Goal: Entertainment & Leisure: Browse casually

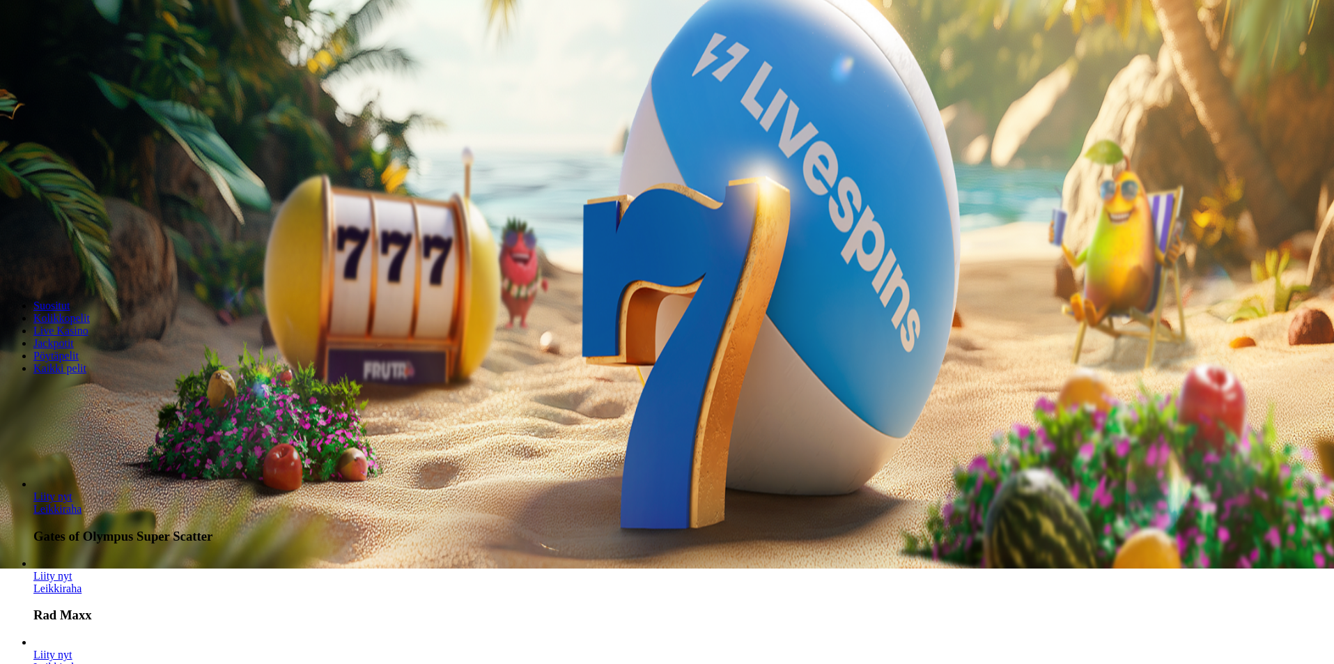
scroll to position [279, 0]
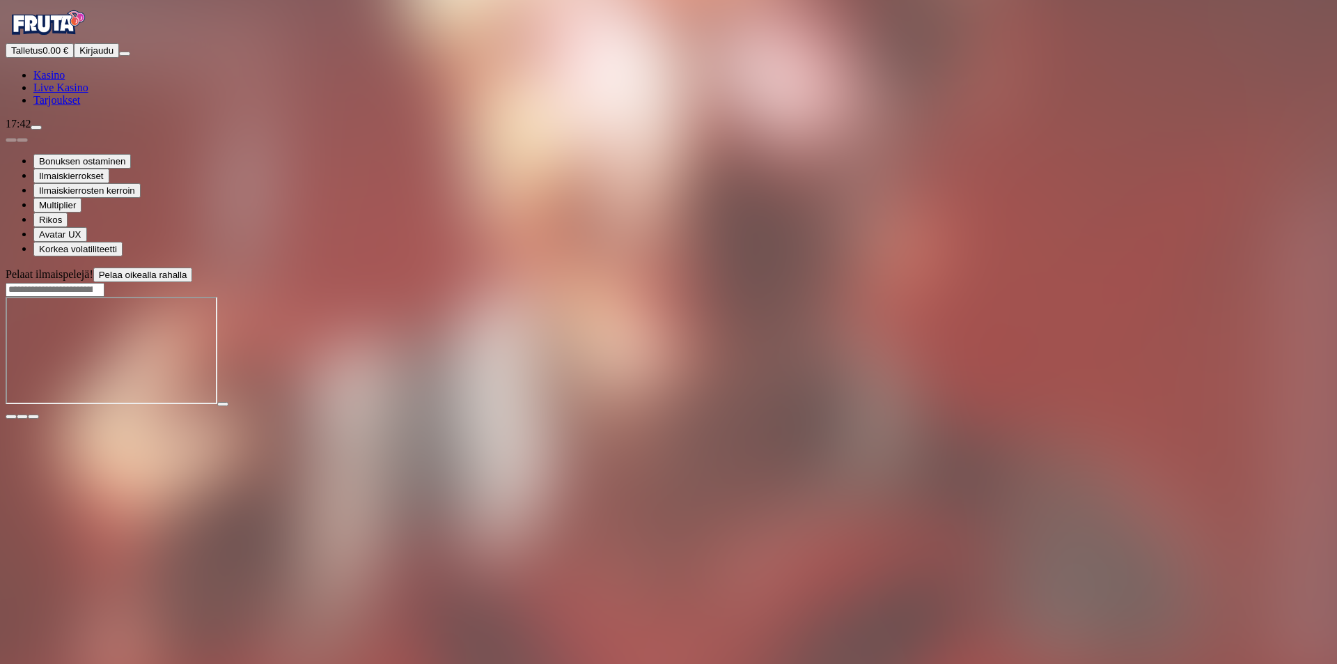
click at [79, 36] on img "Primary" at bounding box center [48, 23] width 84 height 35
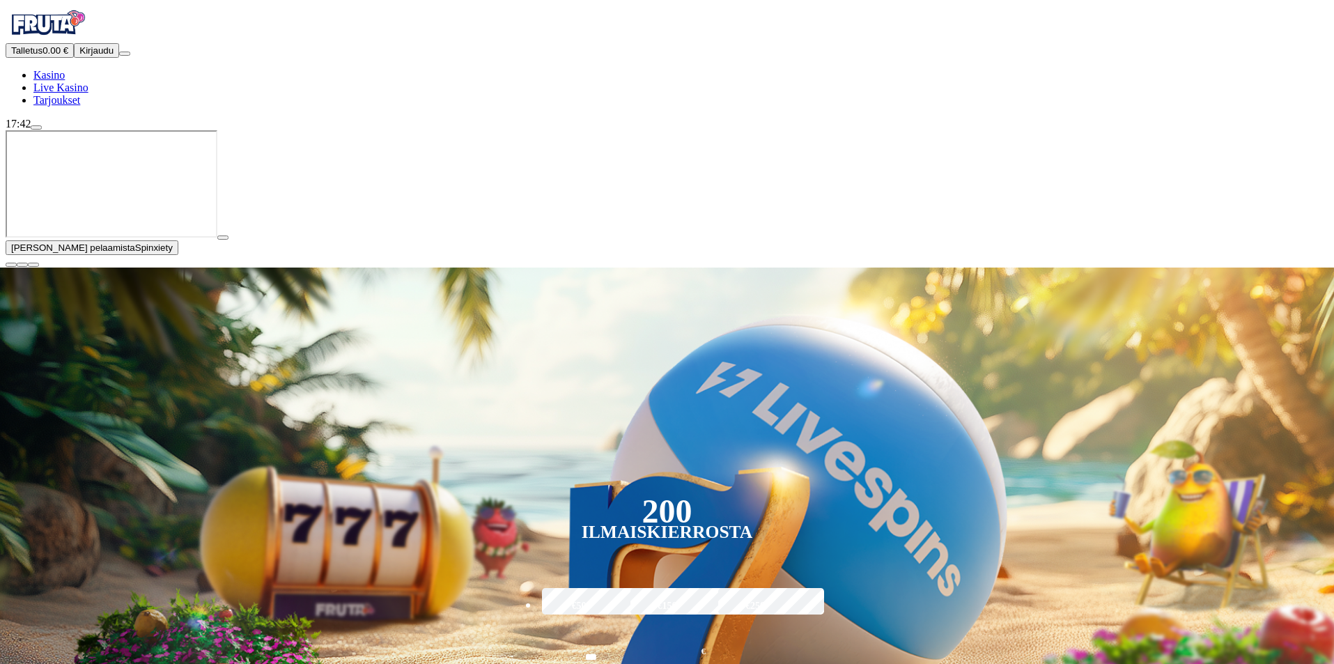
click at [11, 265] on span "close icon" at bounding box center [11, 265] width 0 height 0
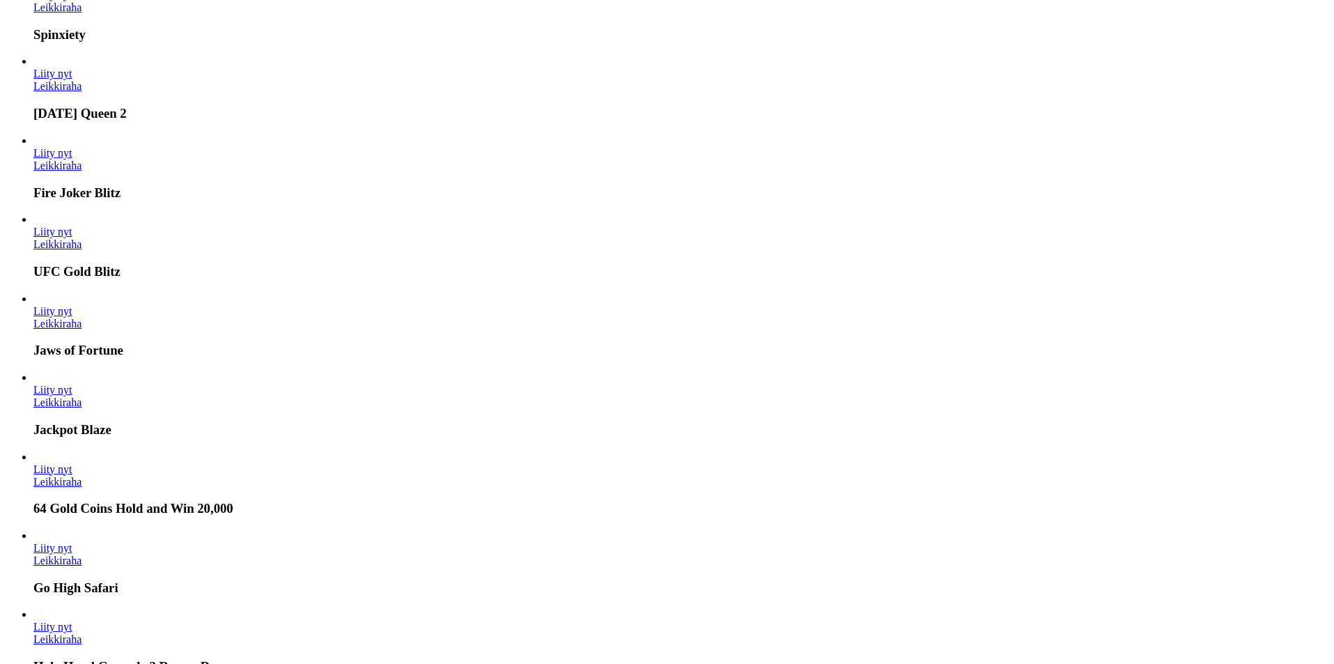
scroll to position [1880, 0]
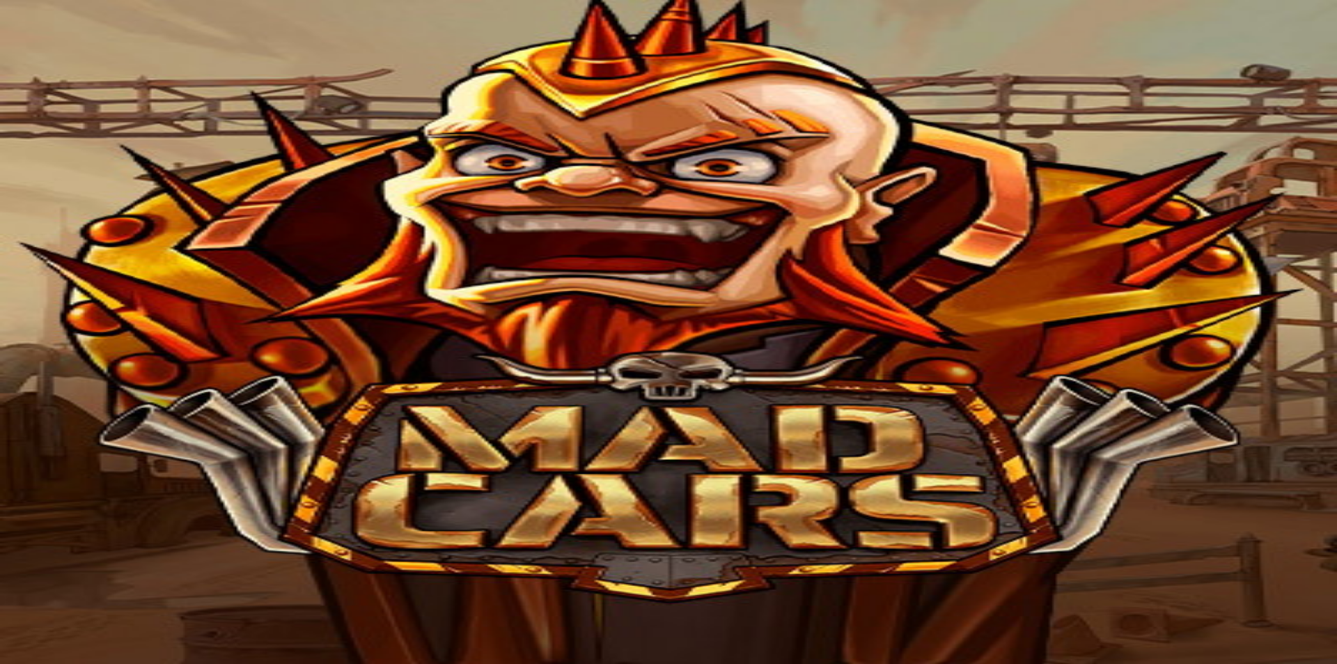
click at [84, 40] on img "Primary" at bounding box center [48, 23] width 84 height 35
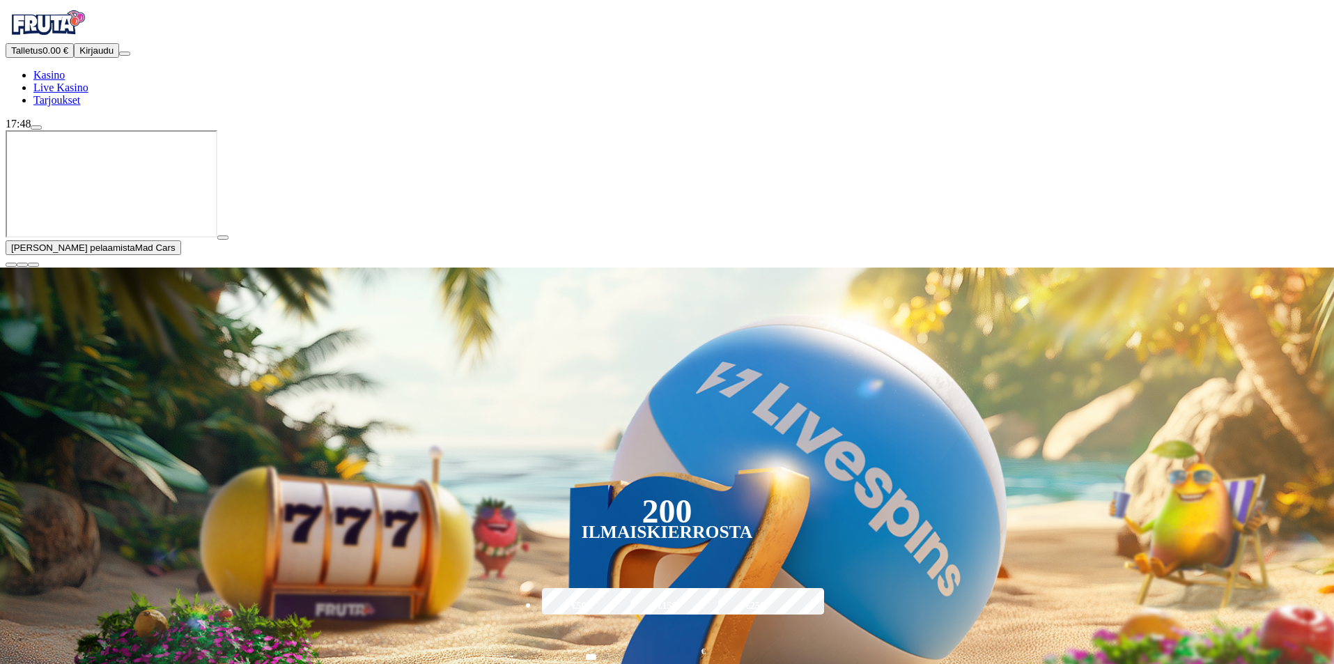
click at [11, 265] on span "close icon" at bounding box center [11, 265] width 0 height 0
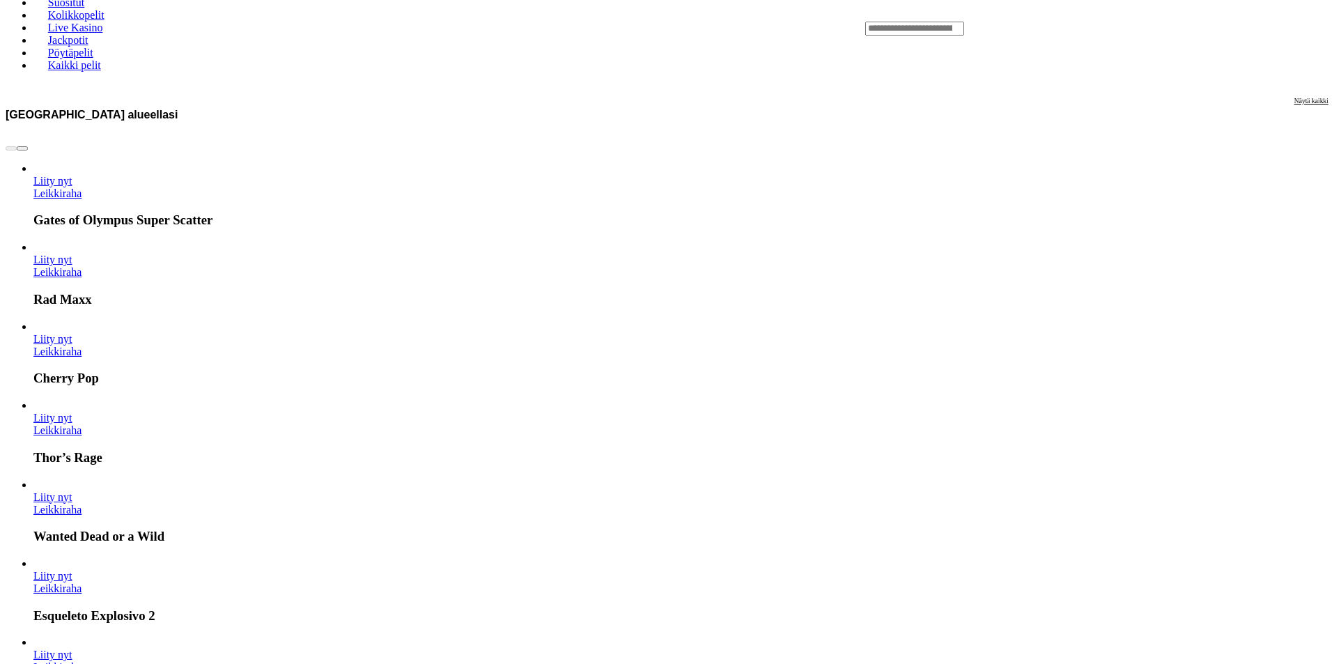
scroll to position [696, 0]
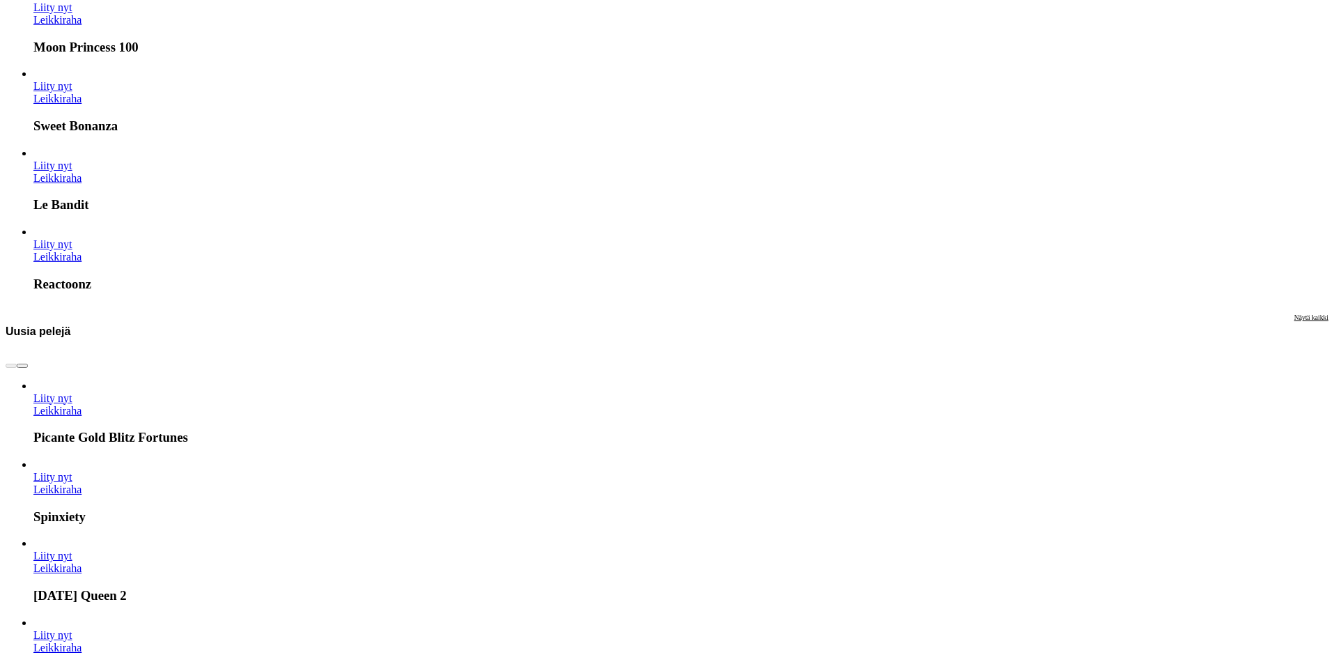
scroll to position [1393, 0]
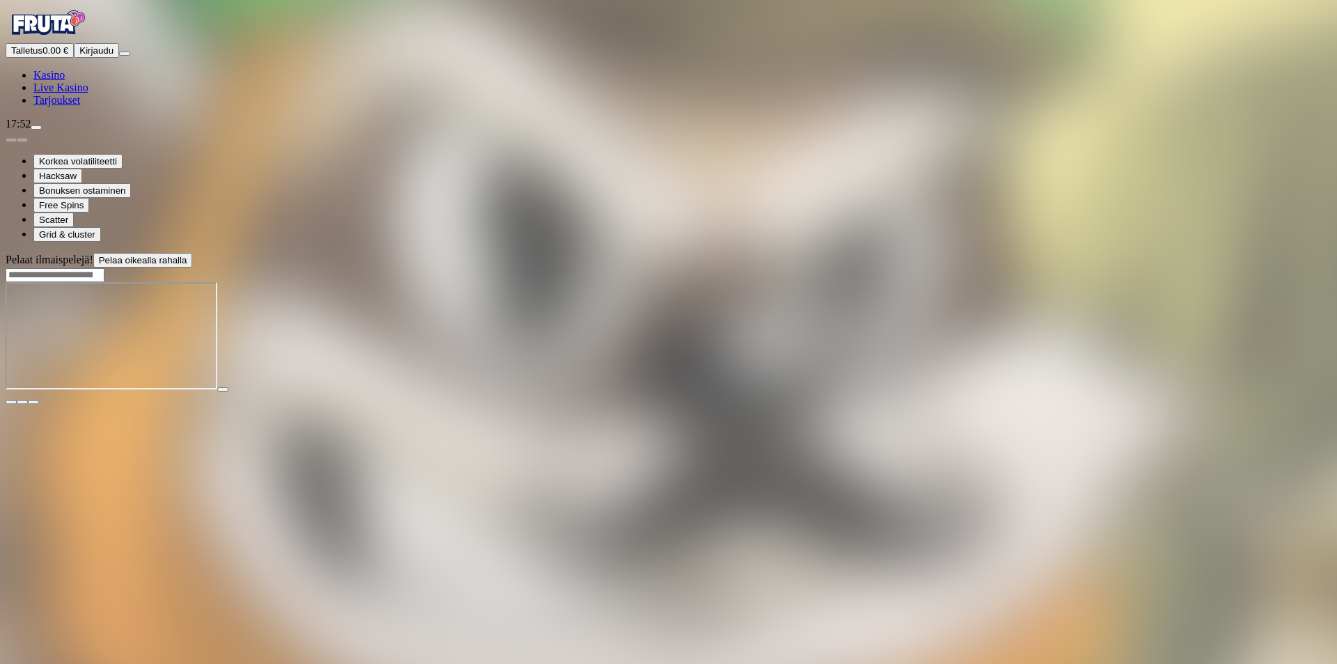
click at [75, 40] on img "Primary" at bounding box center [48, 23] width 84 height 35
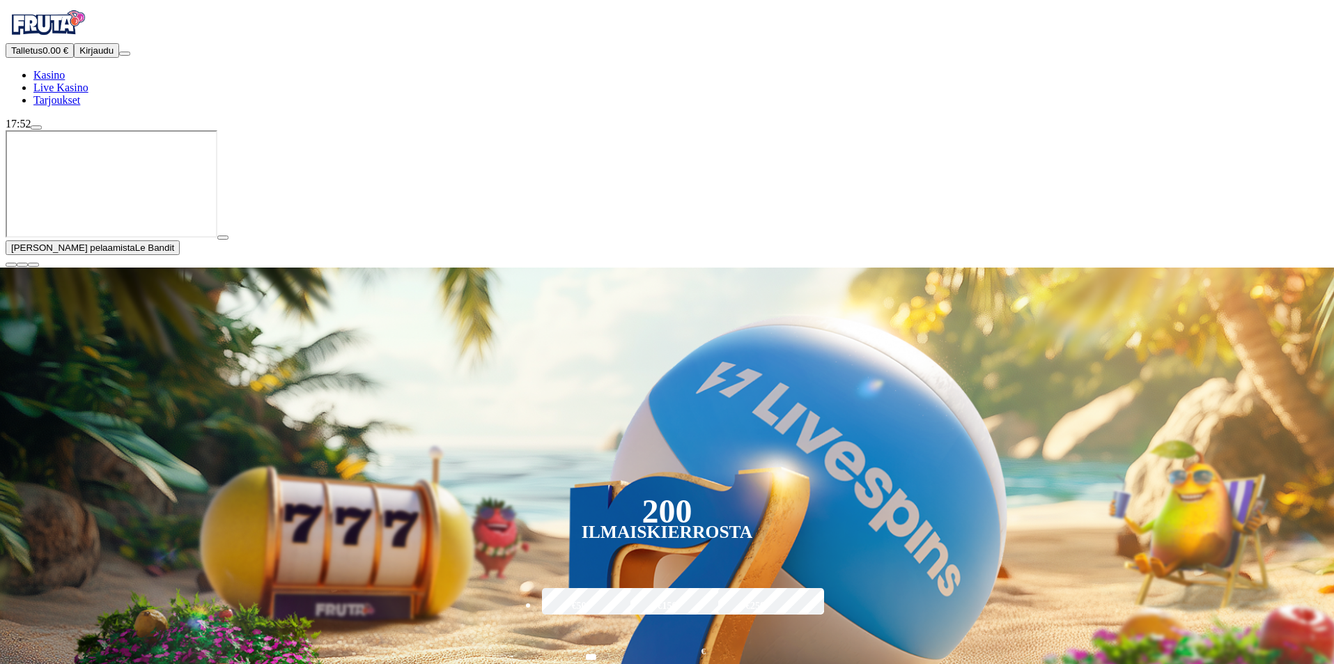
click at [228, 240] on button "button" at bounding box center [222, 237] width 11 height 4
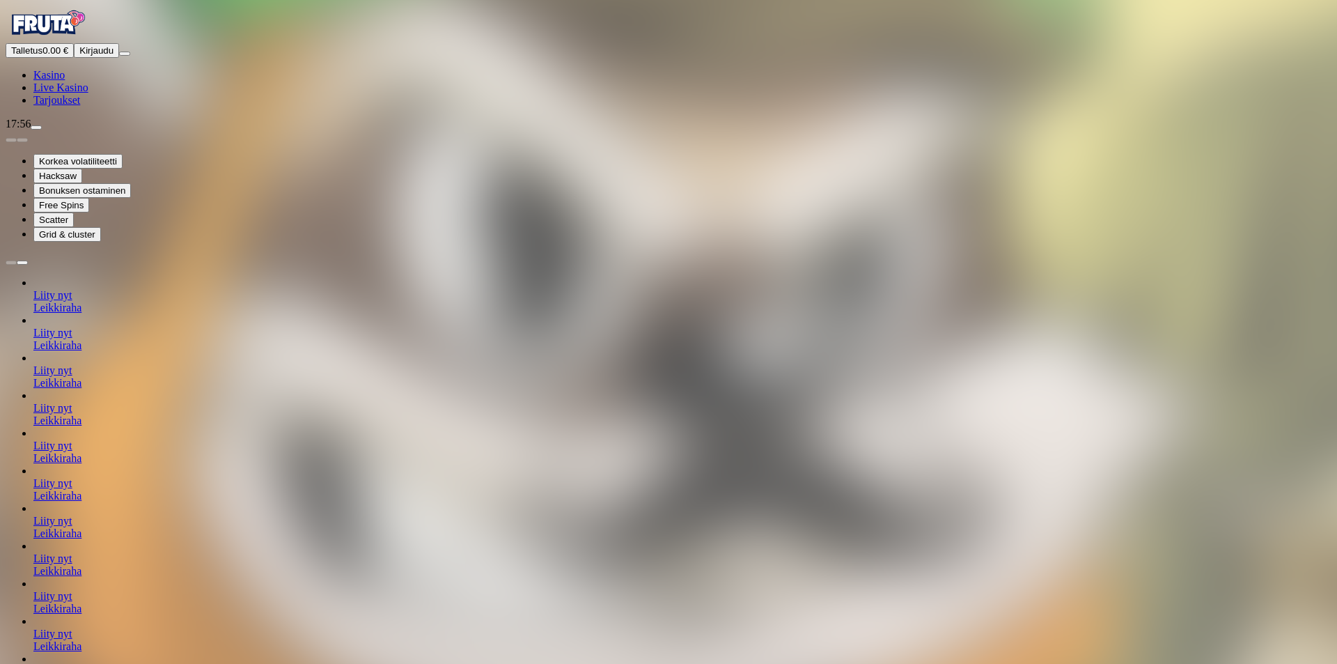
click at [89, 40] on img "Primary" at bounding box center [48, 23] width 84 height 35
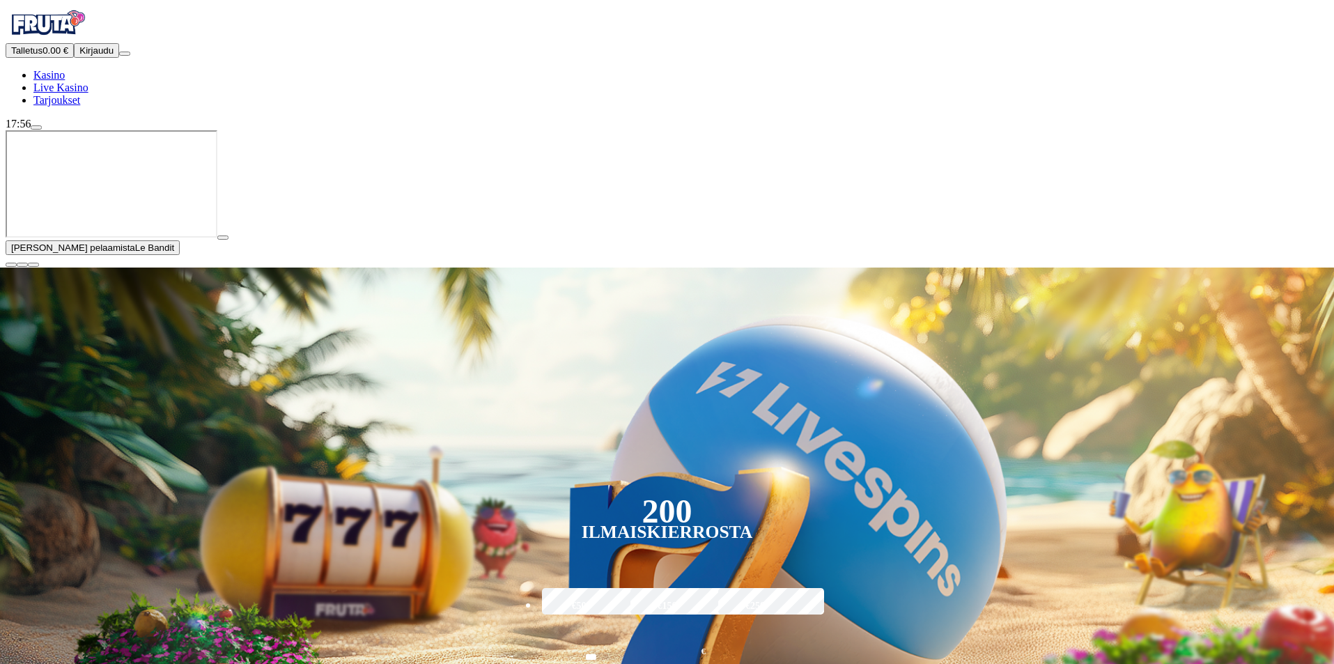
click at [1316, 267] on div "[PERSON_NAME] pelaamista Le Bandit" at bounding box center [667, 198] width 1322 height 137
click at [11, 265] on span "close icon" at bounding box center [11, 265] width 0 height 0
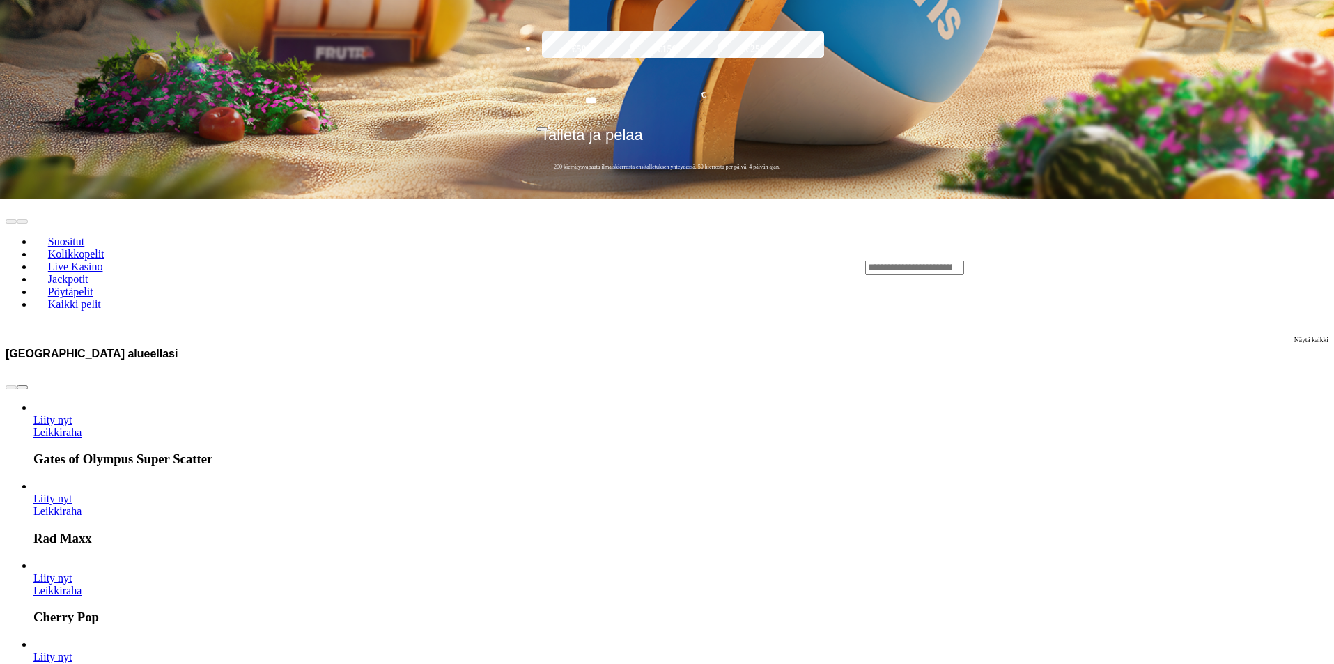
scroll to position [766, 0]
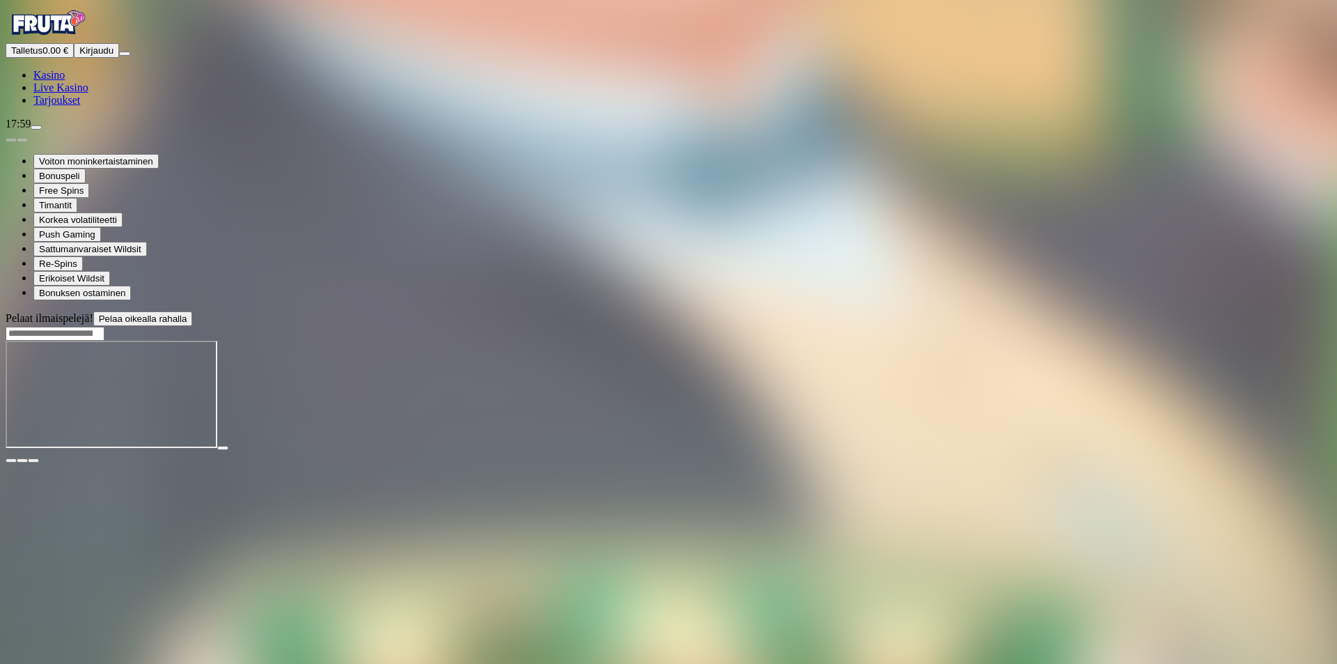
click at [77, 40] on img "Primary" at bounding box center [48, 23] width 84 height 35
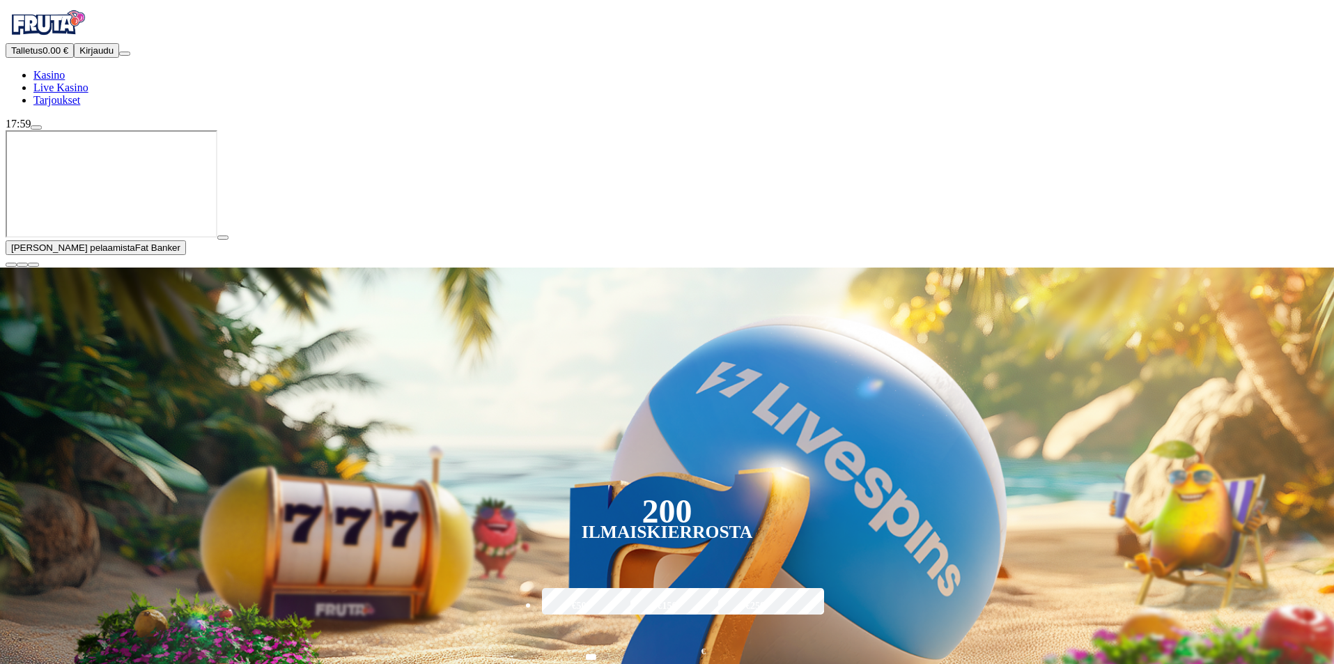
drag, startPoint x: 1313, startPoint y: 536, endPoint x: 1295, endPoint y: 536, distance: 18.1
click at [11, 265] on span "close icon" at bounding box center [11, 265] width 0 height 0
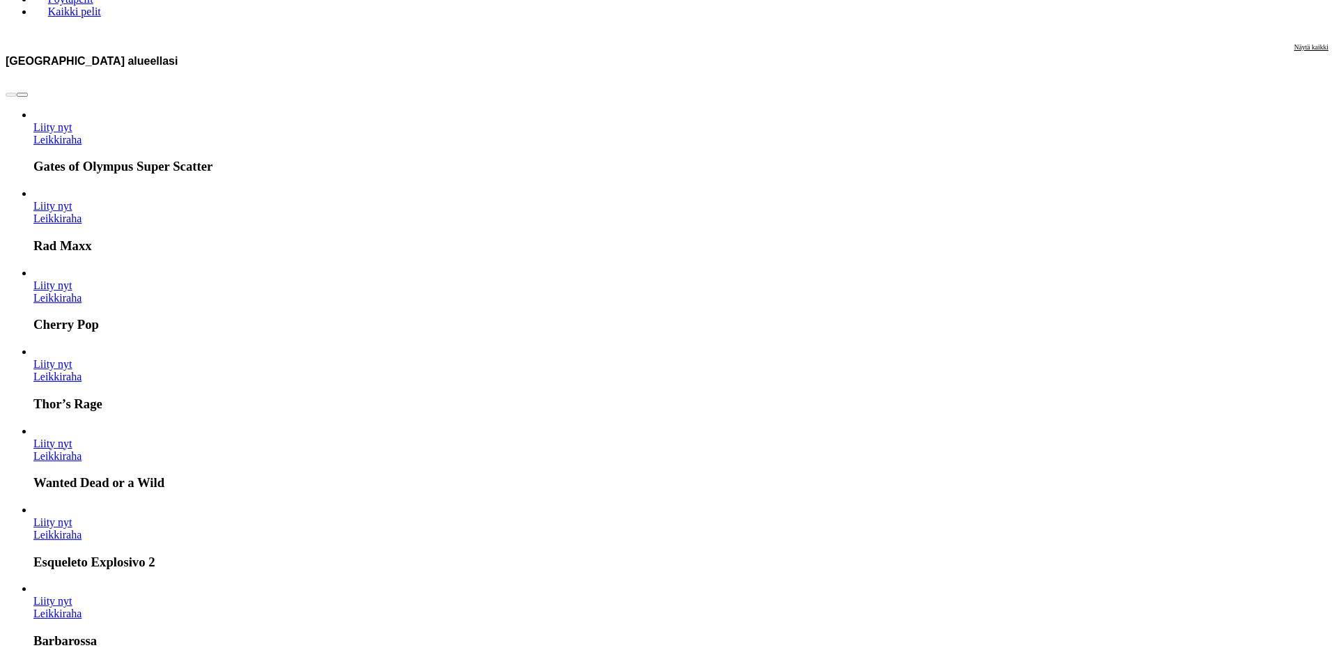
scroll to position [766, 0]
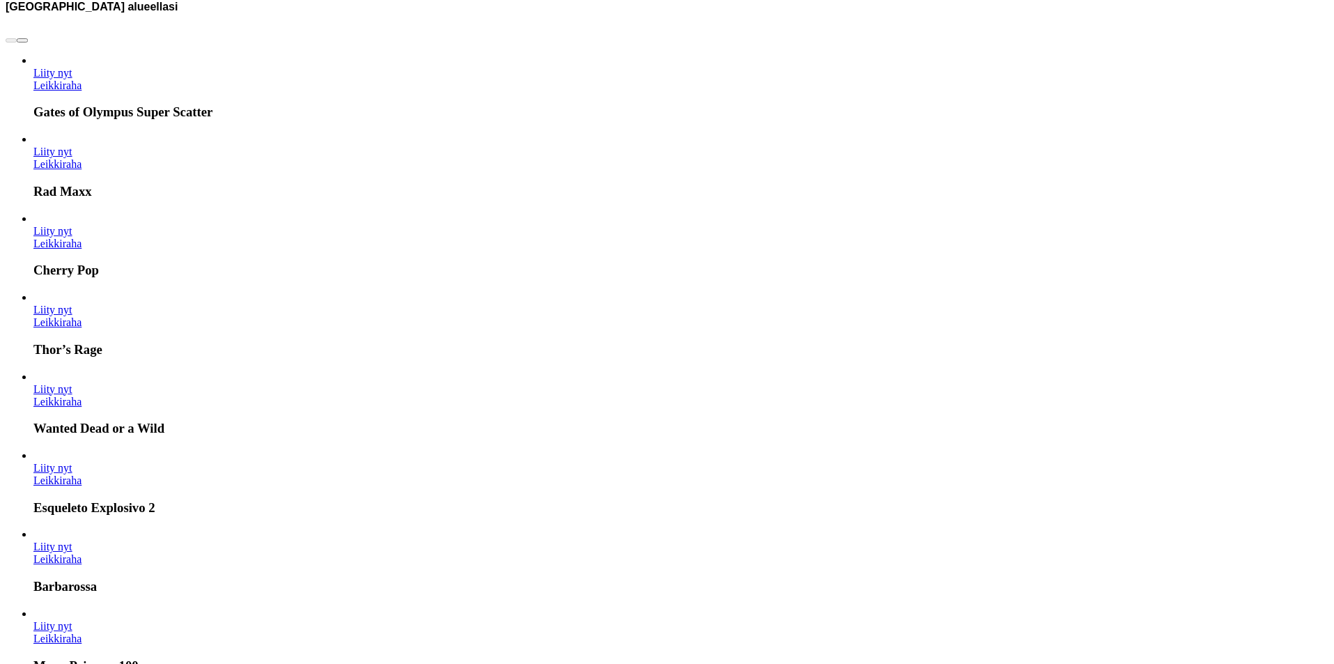
drag, startPoint x: 1284, startPoint y: 228, endPoint x: 1276, endPoint y: 232, distance: 9.3
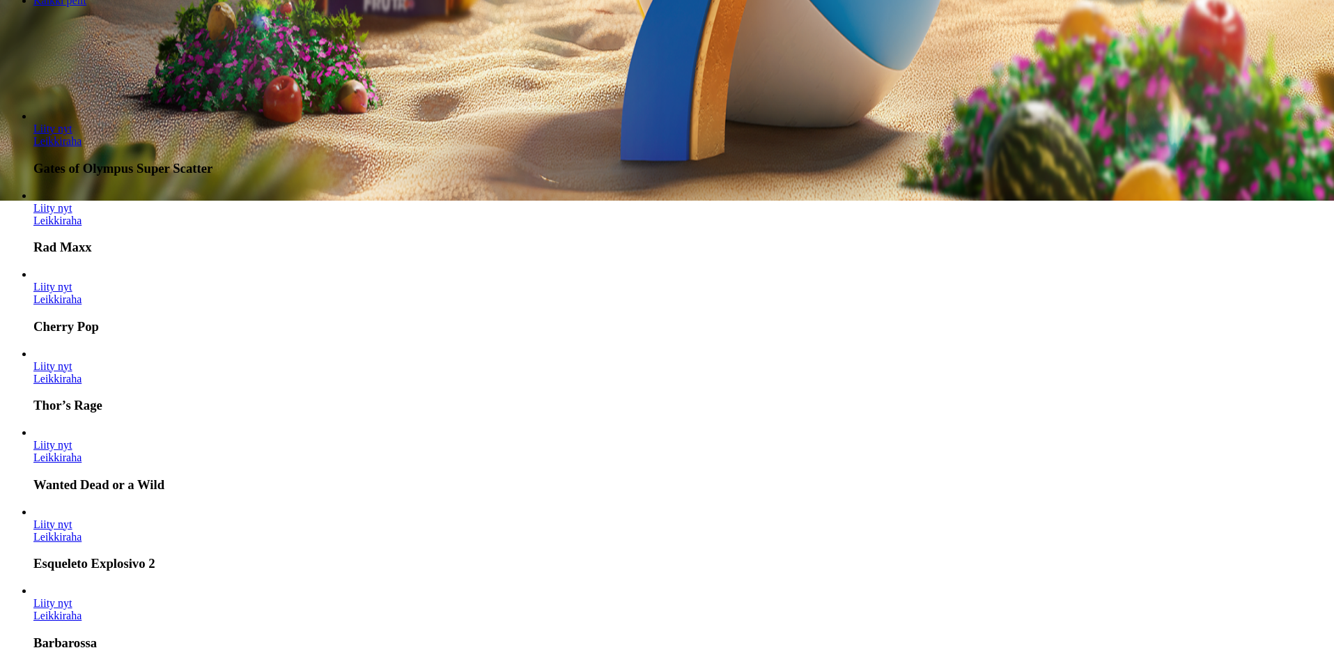
scroll to position [836, 0]
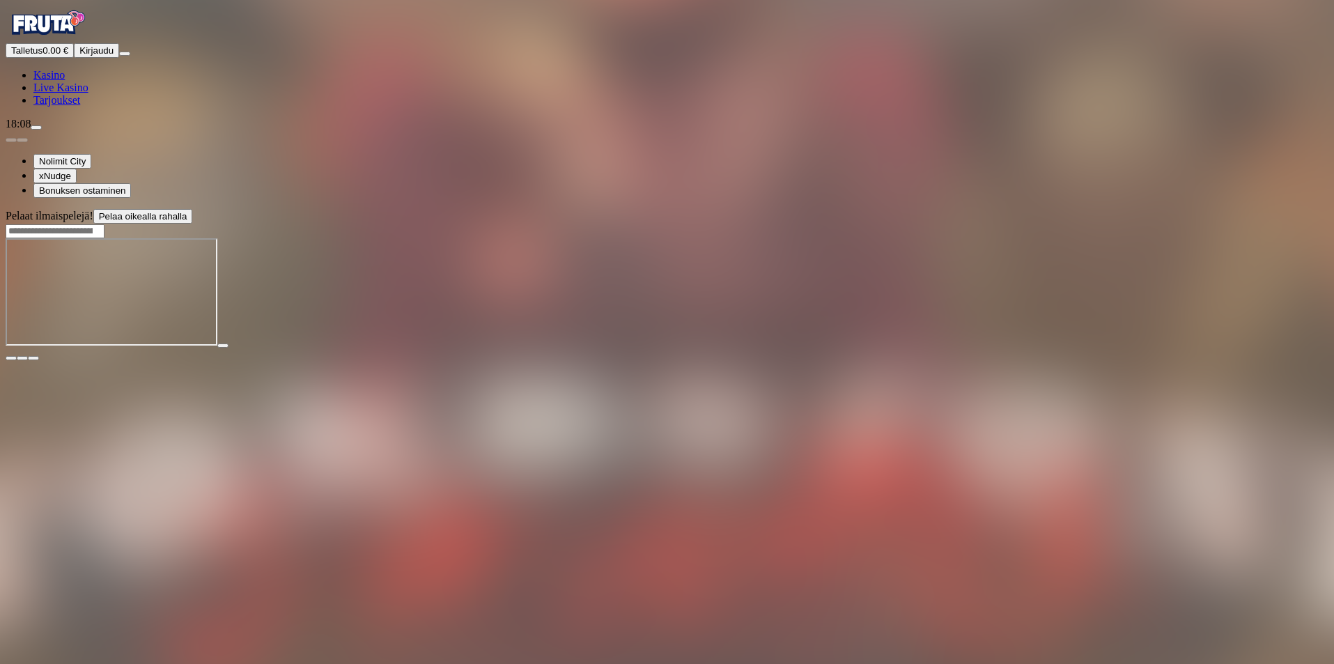
click at [78, 40] on img "Primary" at bounding box center [48, 23] width 84 height 35
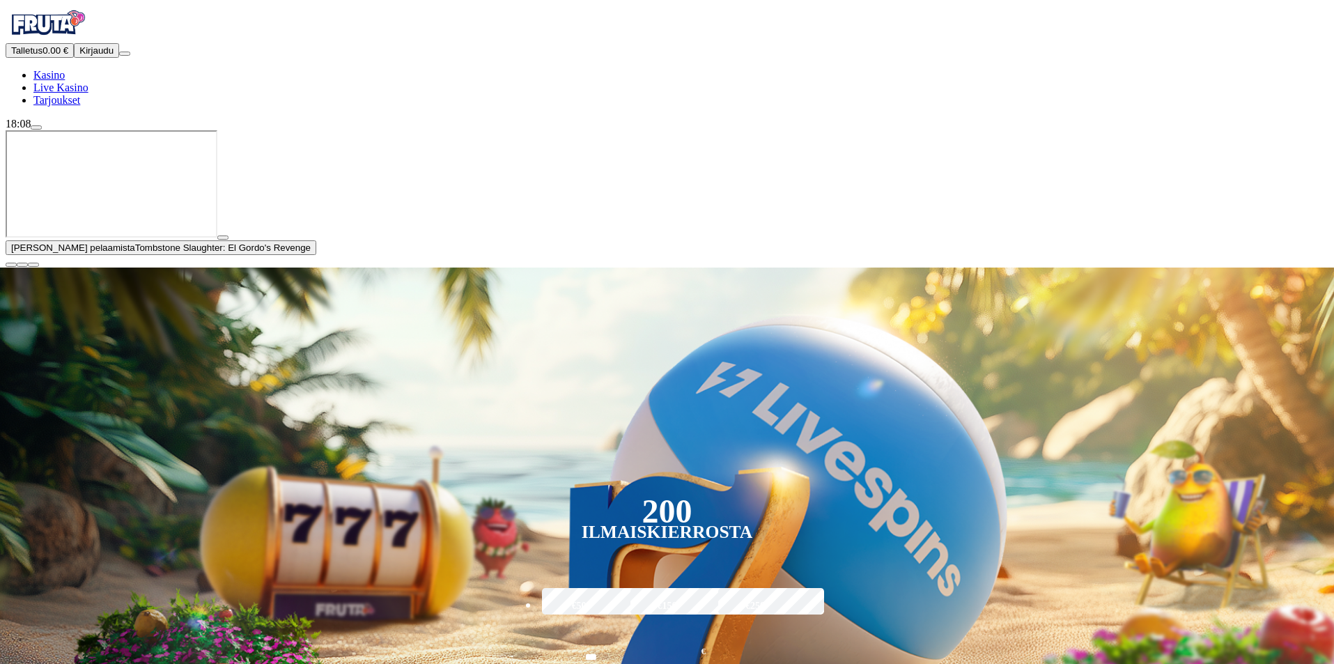
drag, startPoint x: 1317, startPoint y: 534, endPoint x: 1306, endPoint y: 530, distance: 11.9
click at [11, 265] on span "close icon" at bounding box center [11, 265] width 0 height 0
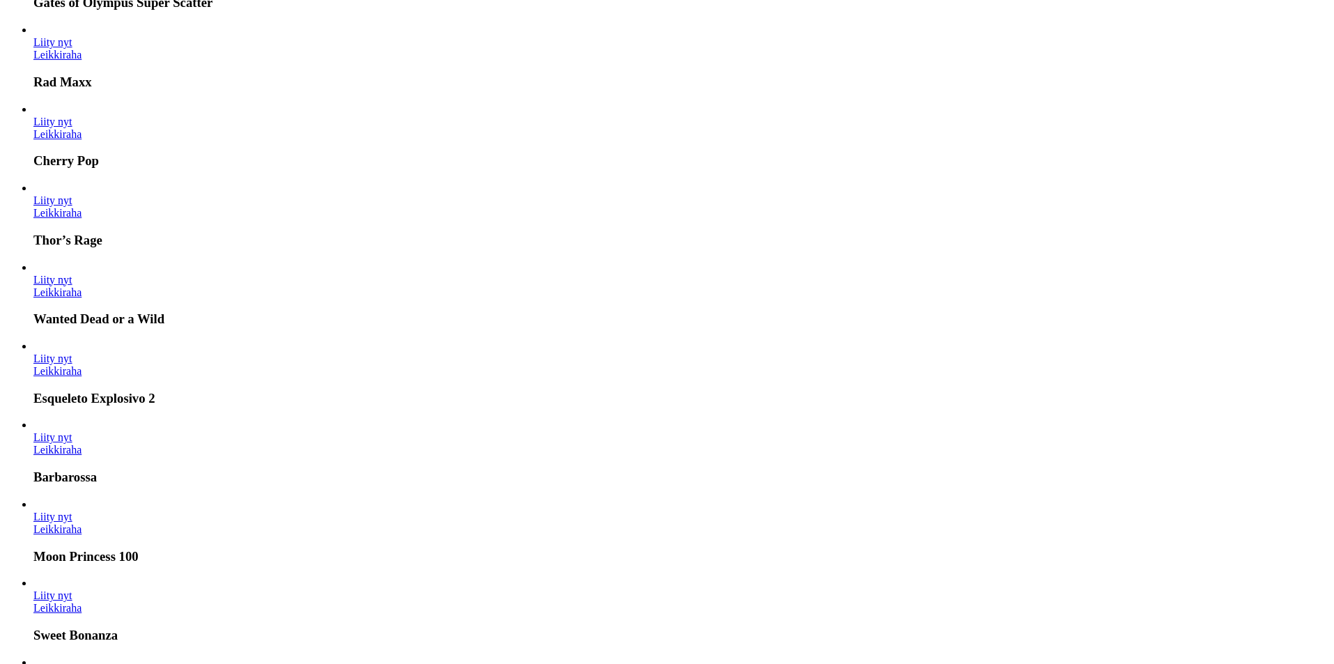
scroll to position [975, 0]
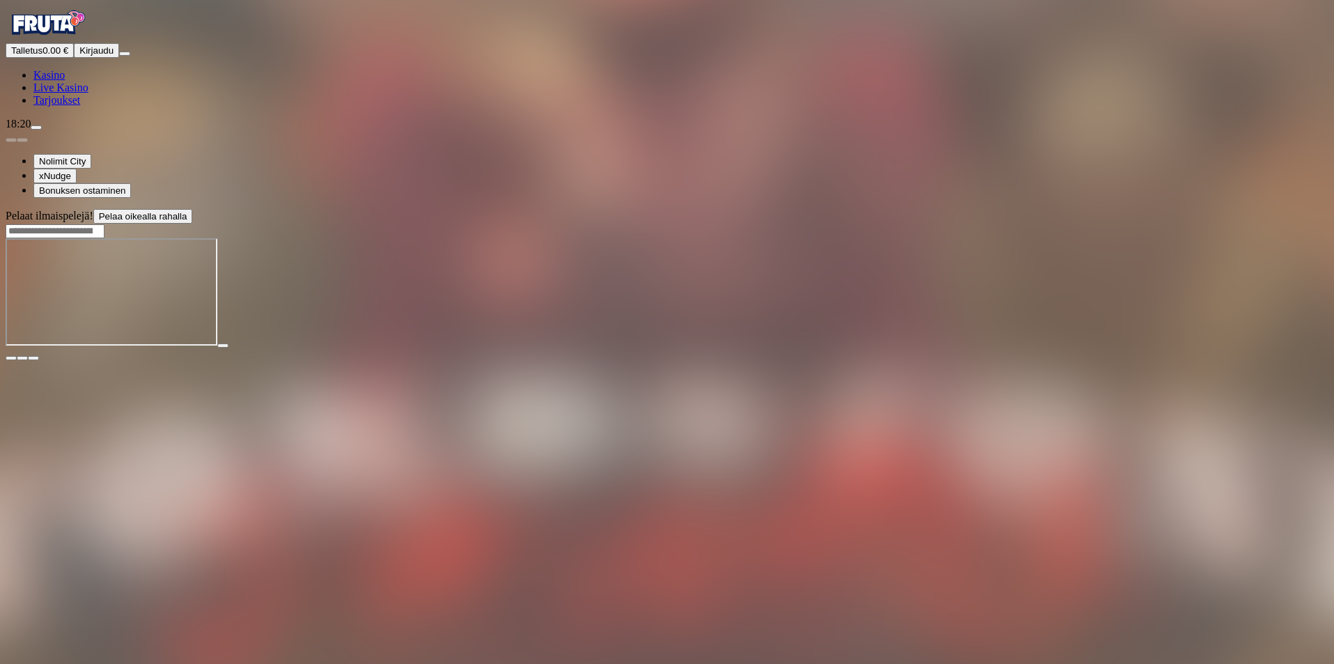
click at [70, 40] on img "Primary" at bounding box center [48, 23] width 84 height 35
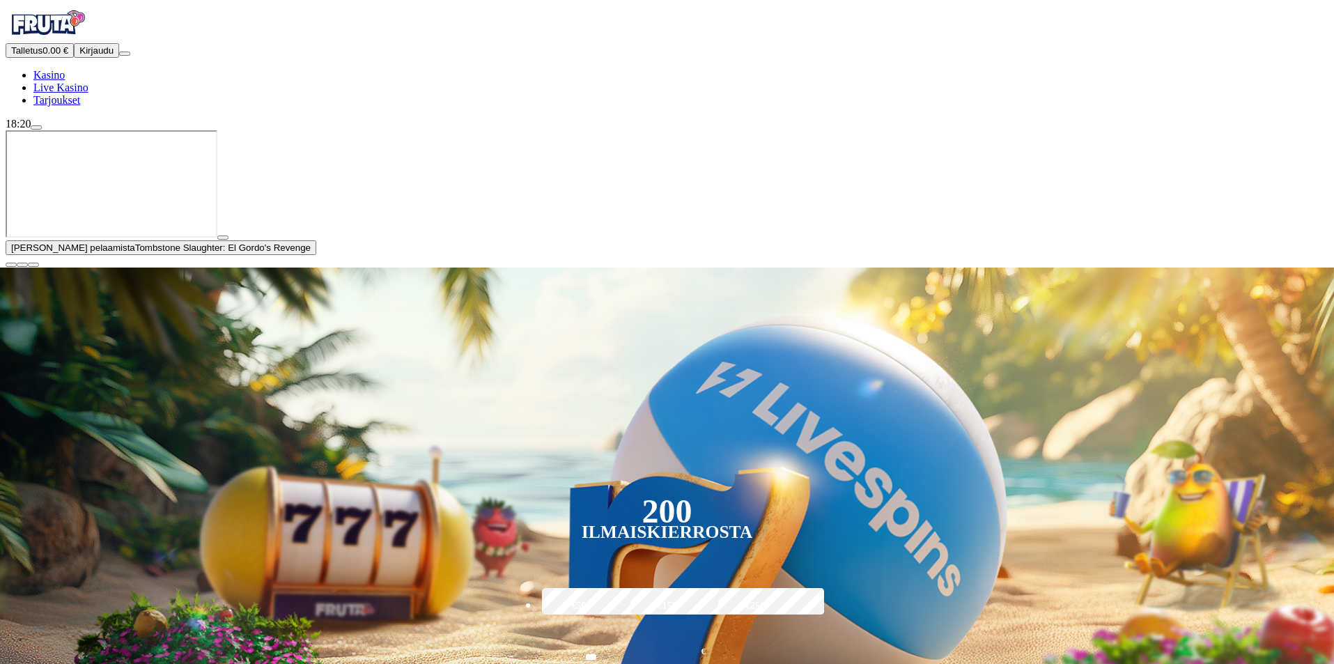
click at [11, 265] on span "close icon" at bounding box center [11, 265] width 0 height 0
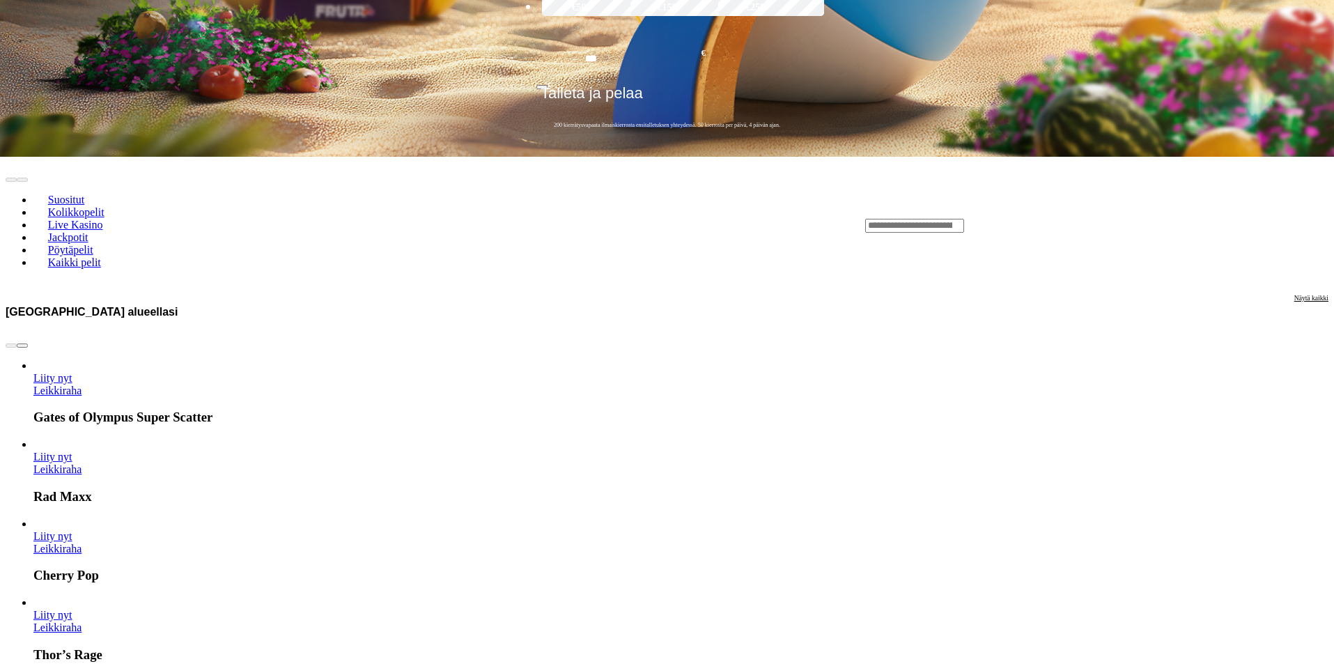
scroll to position [487, 0]
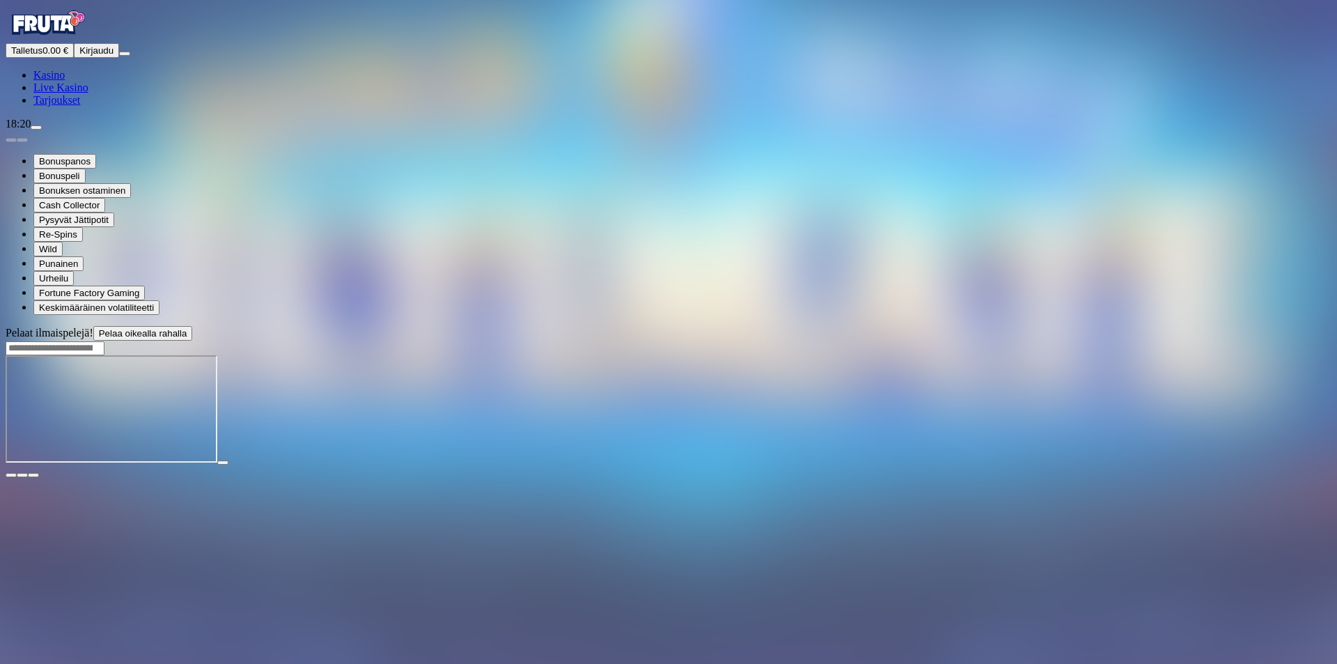
click at [89, 40] on img "Primary" at bounding box center [48, 23] width 84 height 35
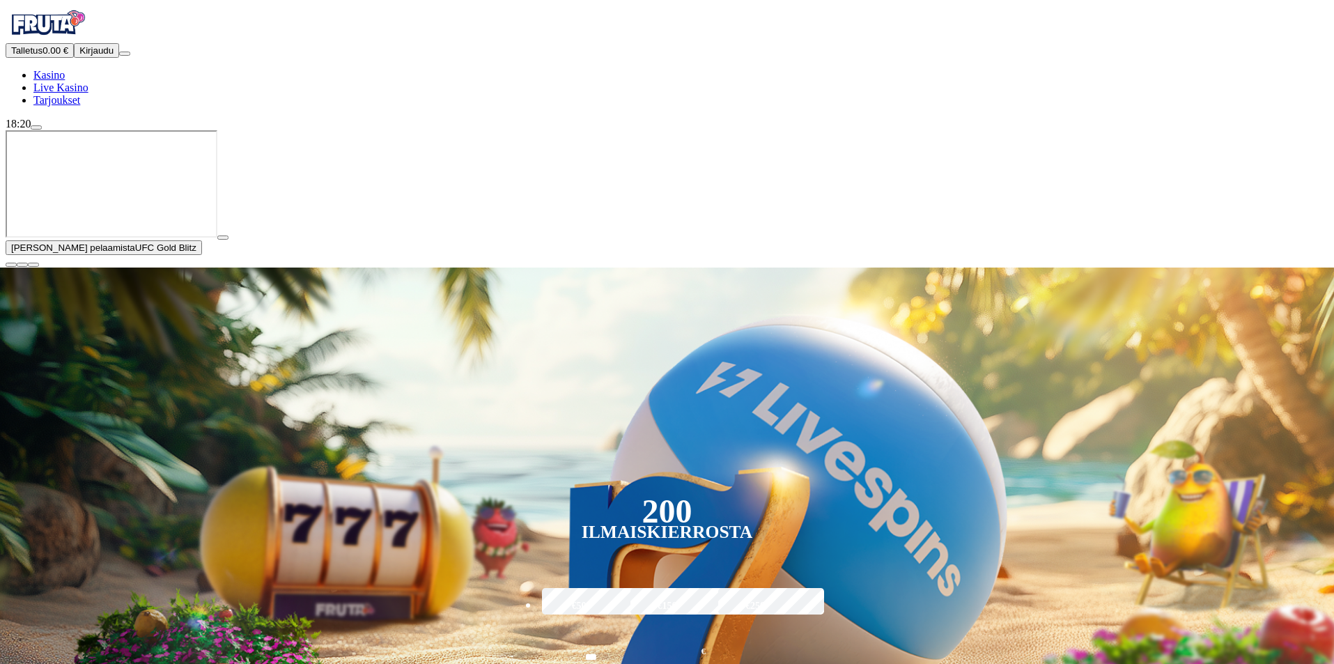
click at [228, 240] on button "button" at bounding box center [222, 237] width 11 height 4
